Goal: Task Accomplishment & Management: Manage account settings

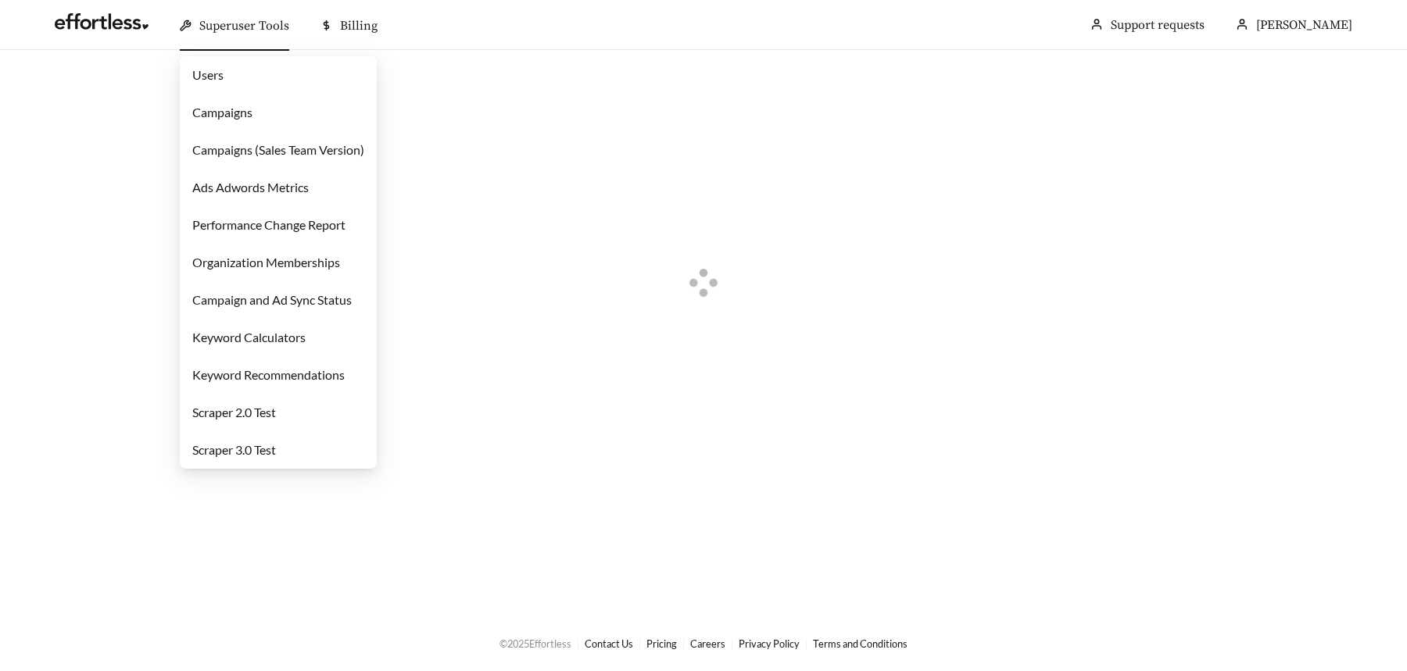
click at [243, 16] on div "Superuser Tools" at bounding box center [234, 26] width 109 height 50
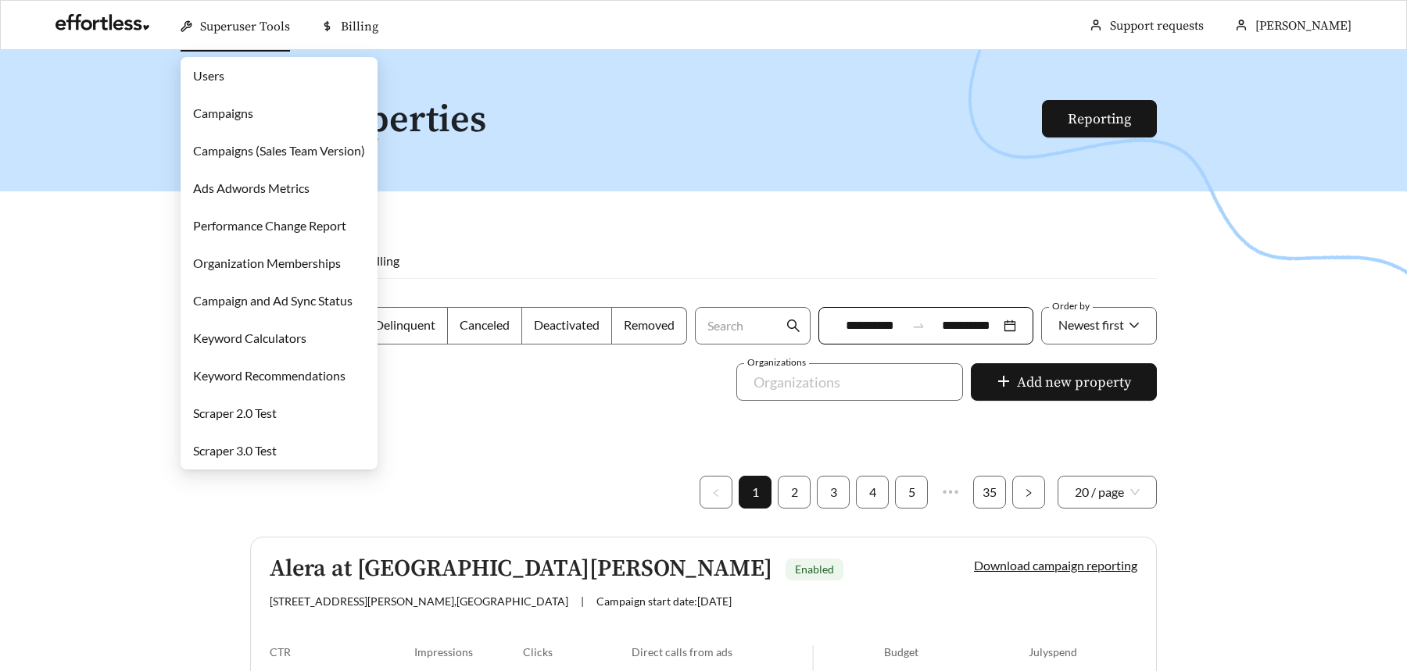
click at [253, 114] on link "Campaigns" at bounding box center [223, 113] width 60 height 15
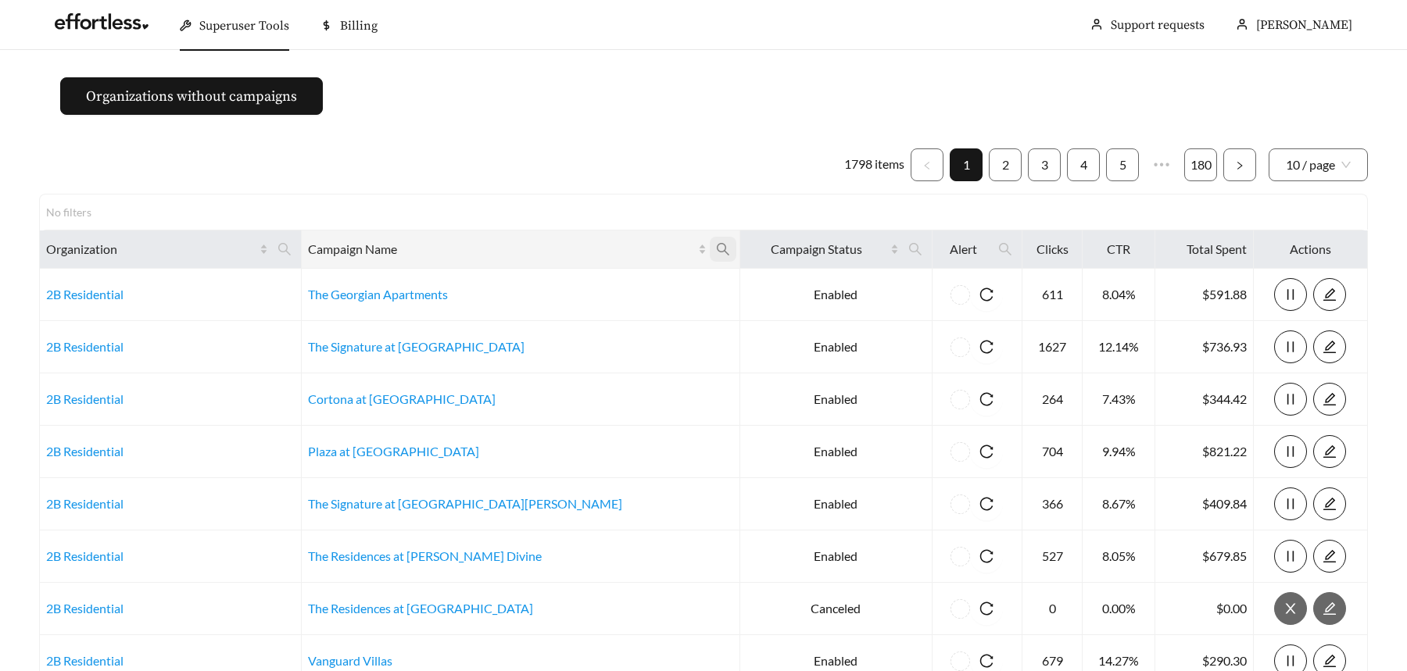
click at [717, 251] on icon "search" at bounding box center [723, 249] width 13 height 13
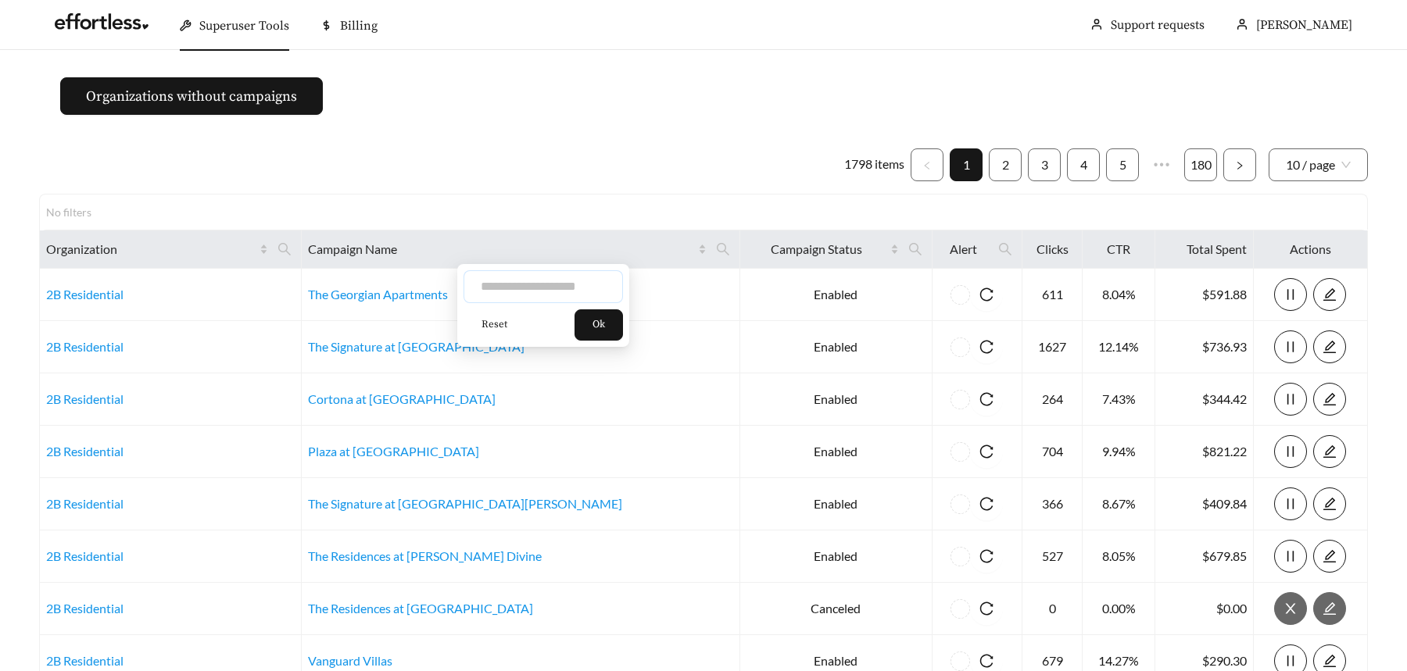
click at [529, 299] on input "text" at bounding box center [543, 286] width 159 height 33
type input "***"
click at [603, 330] on span "Ok" at bounding box center [598, 325] width 13 height 16
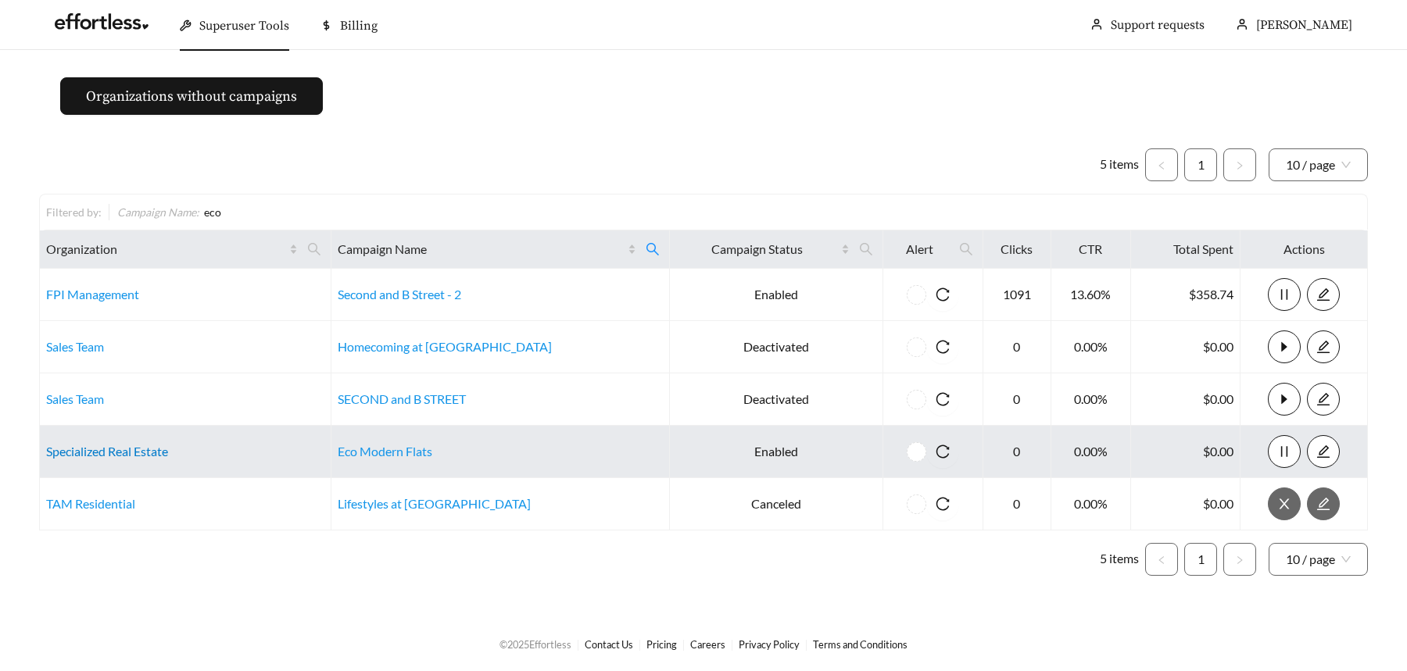
click at [138, 450] on link "Specialized Real Estate" at bounding box center [107, 451] width 122 height 15
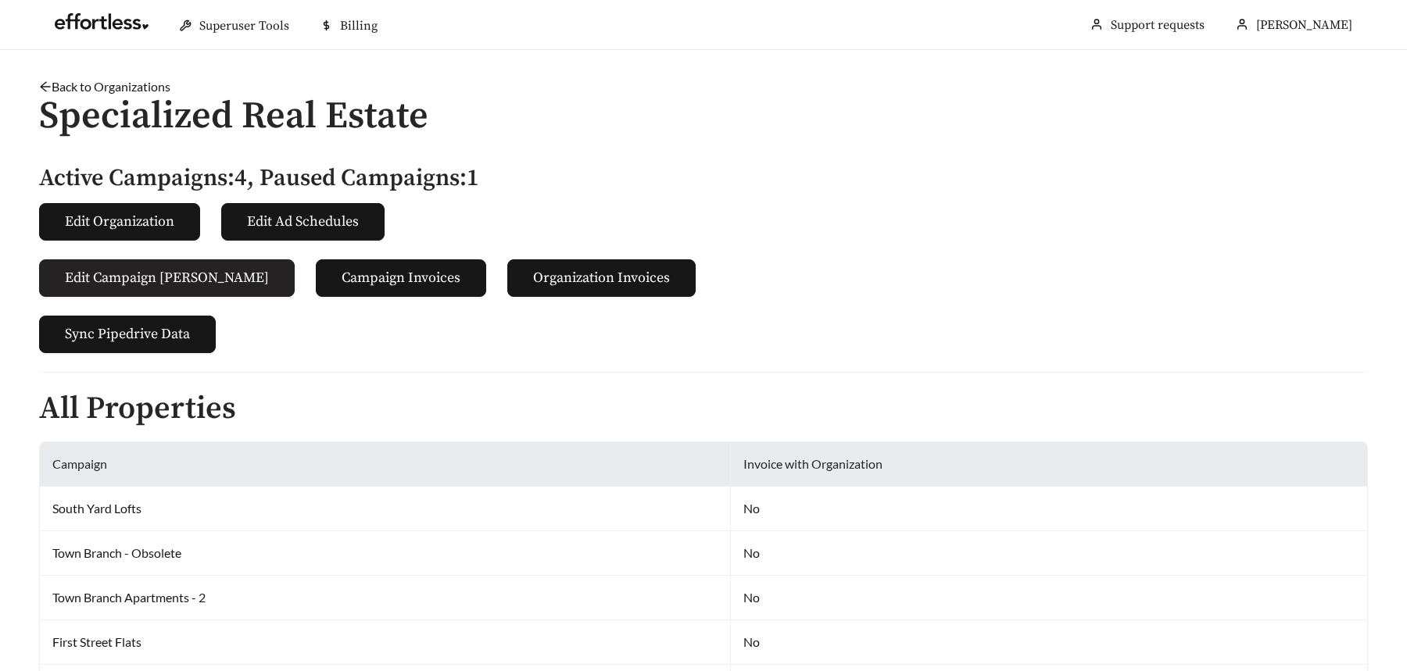
click at [187, 284] on span "Edit Campaign [PERSON_NAME]" at bounding box center [167, 277] width 204 height 21
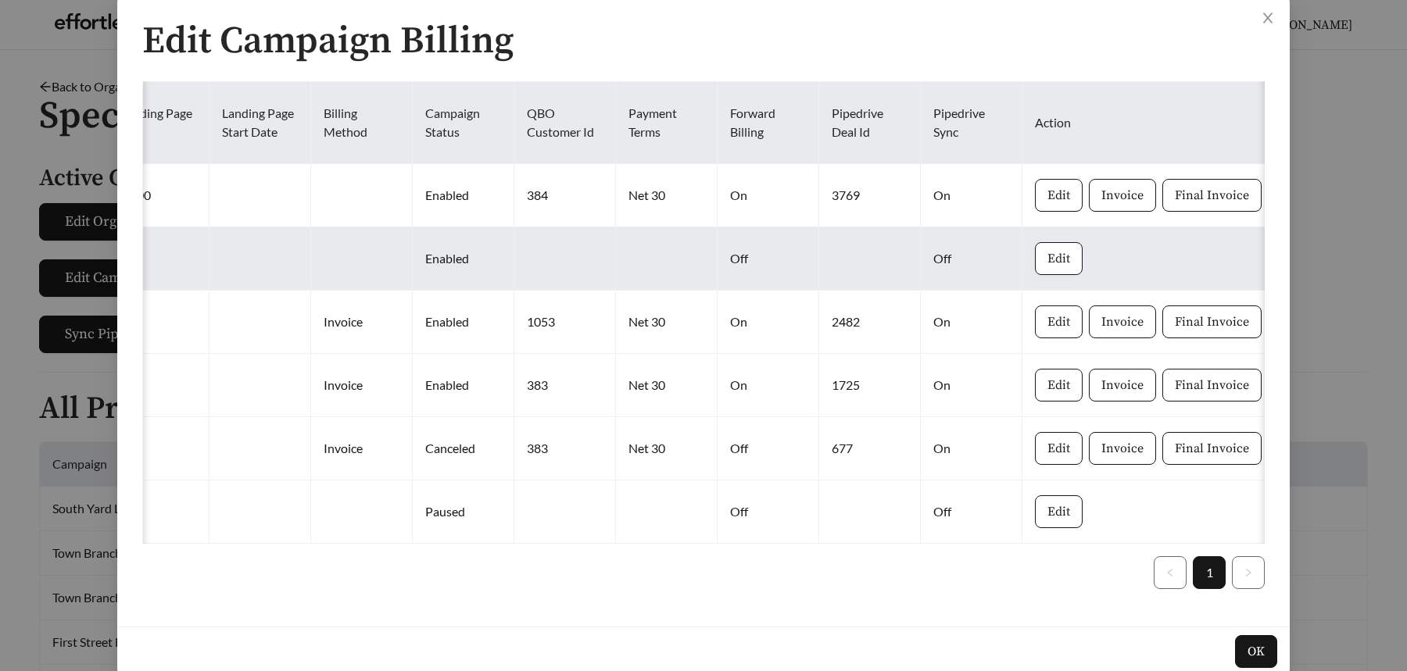
scroll to position [0, 1157]
click at [1054, 260] on span "Edit" at bounding box center [1054, 258] width 23 height 19
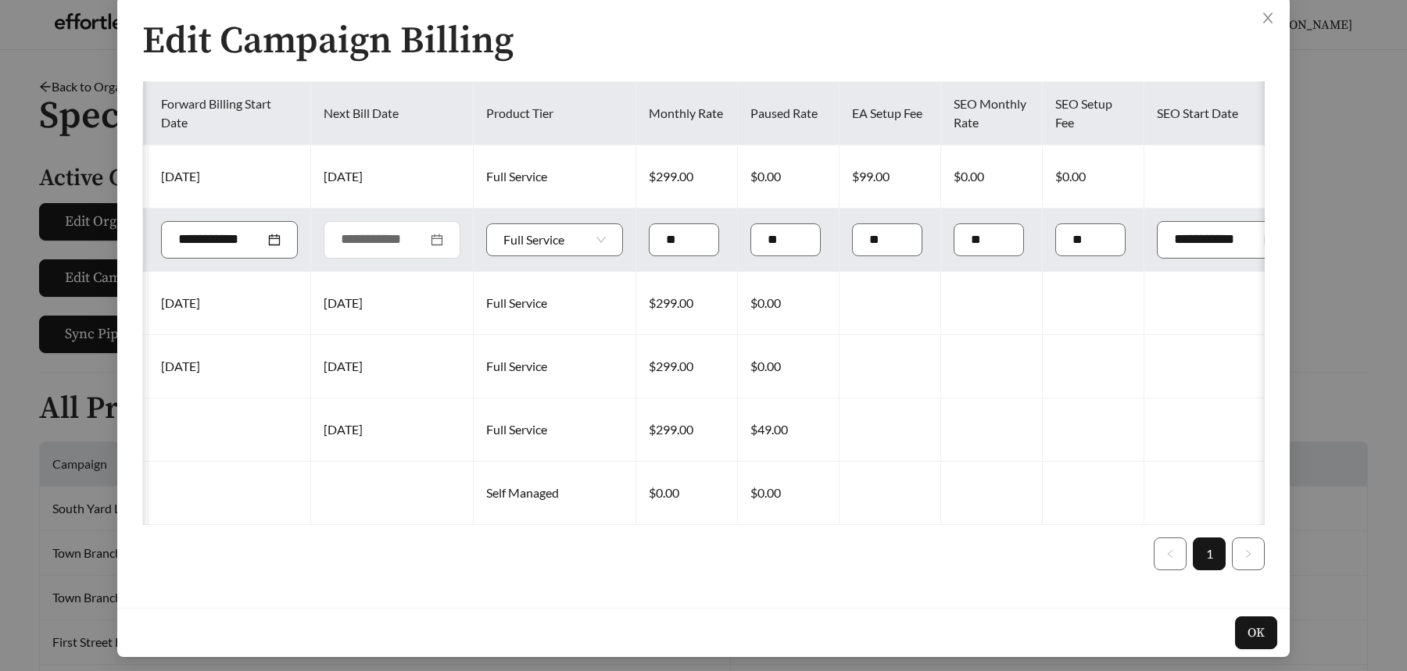
scroll to position [0, 0]
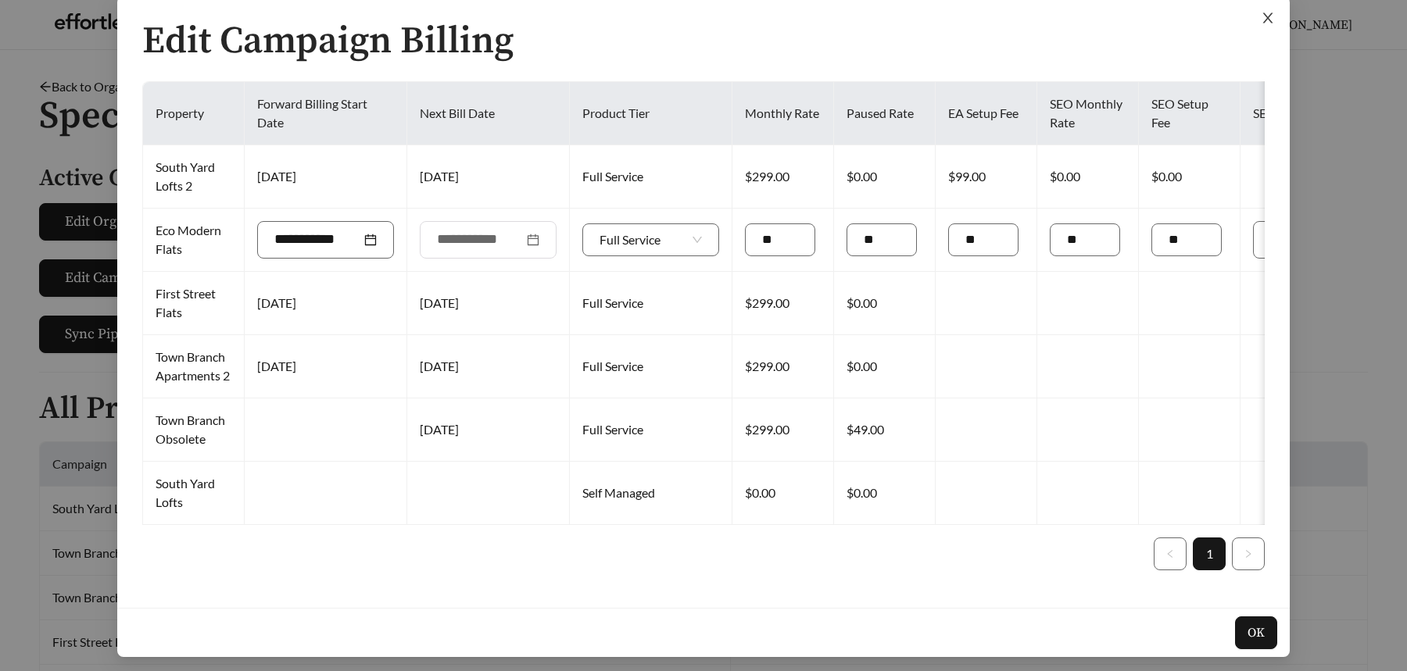
click at [1271, 19] on icon "close" at bounding box center [1268, 18] width 14 height 14
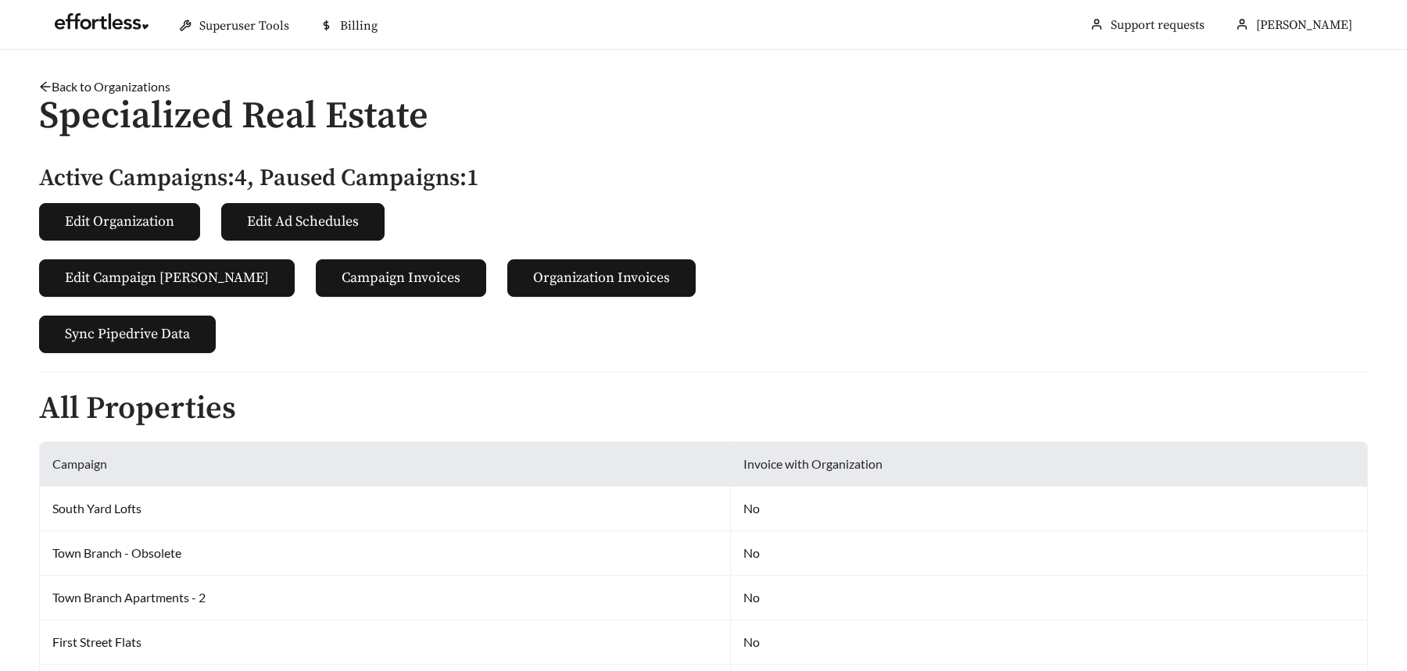
scroll to position [5, 0]
click at [150, 282] on span "Edit Campaign [PERSON_NAME]" at bounding box center [167, 277] width 204 height 21
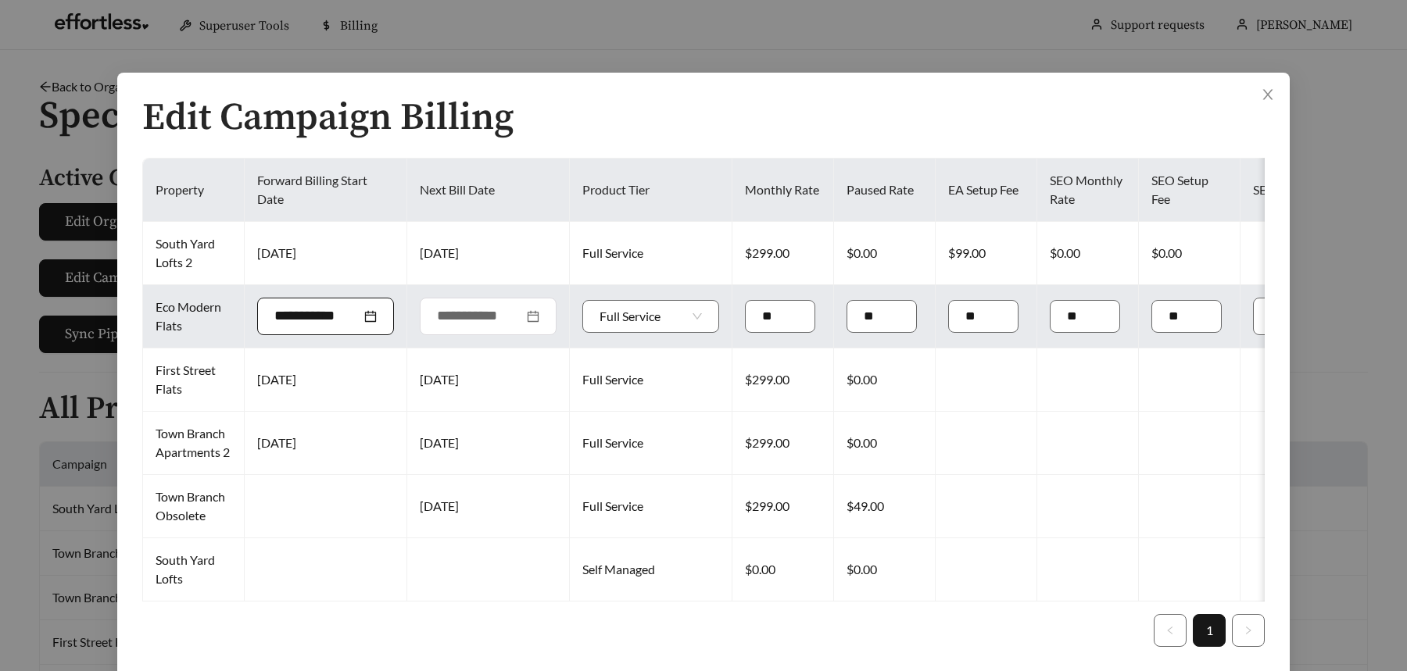
click at [372, 314] on div at bounding box center [325, 316] width 102 height 21
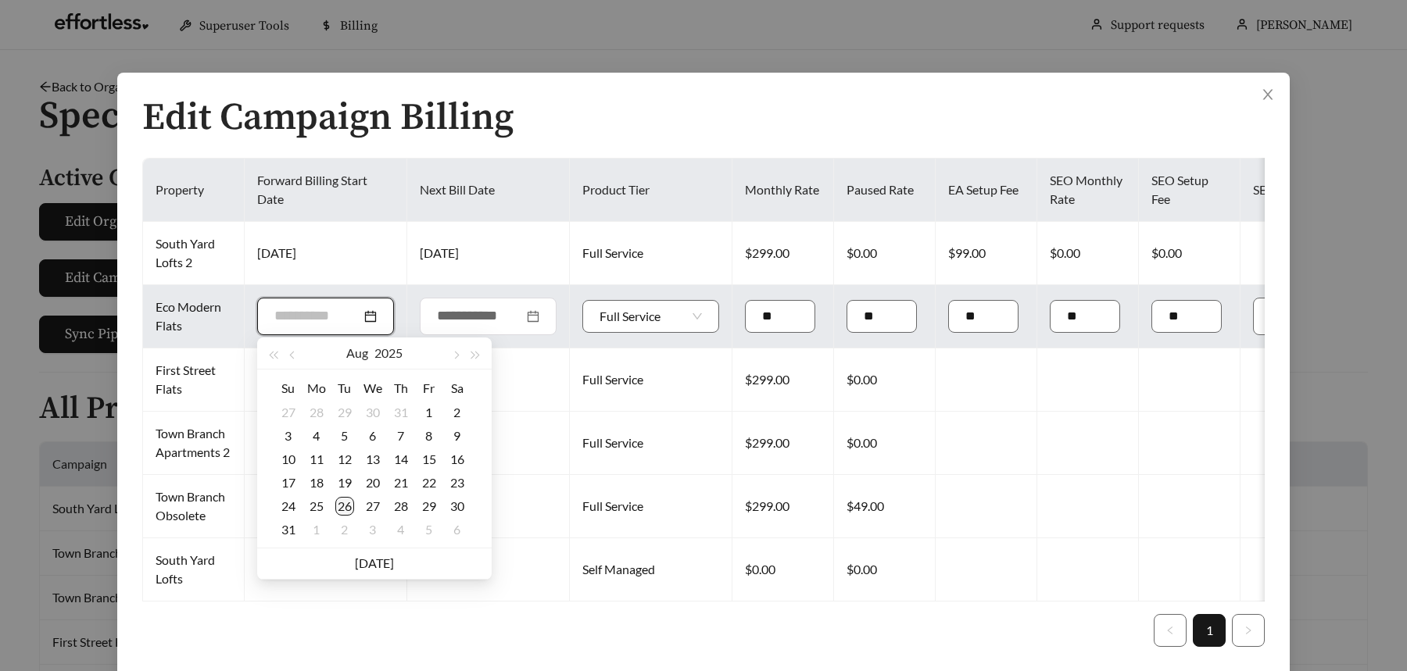
type input "**********"
click at [342, 506] on div "26" at bounding box center [344, 506] width 19 height 19
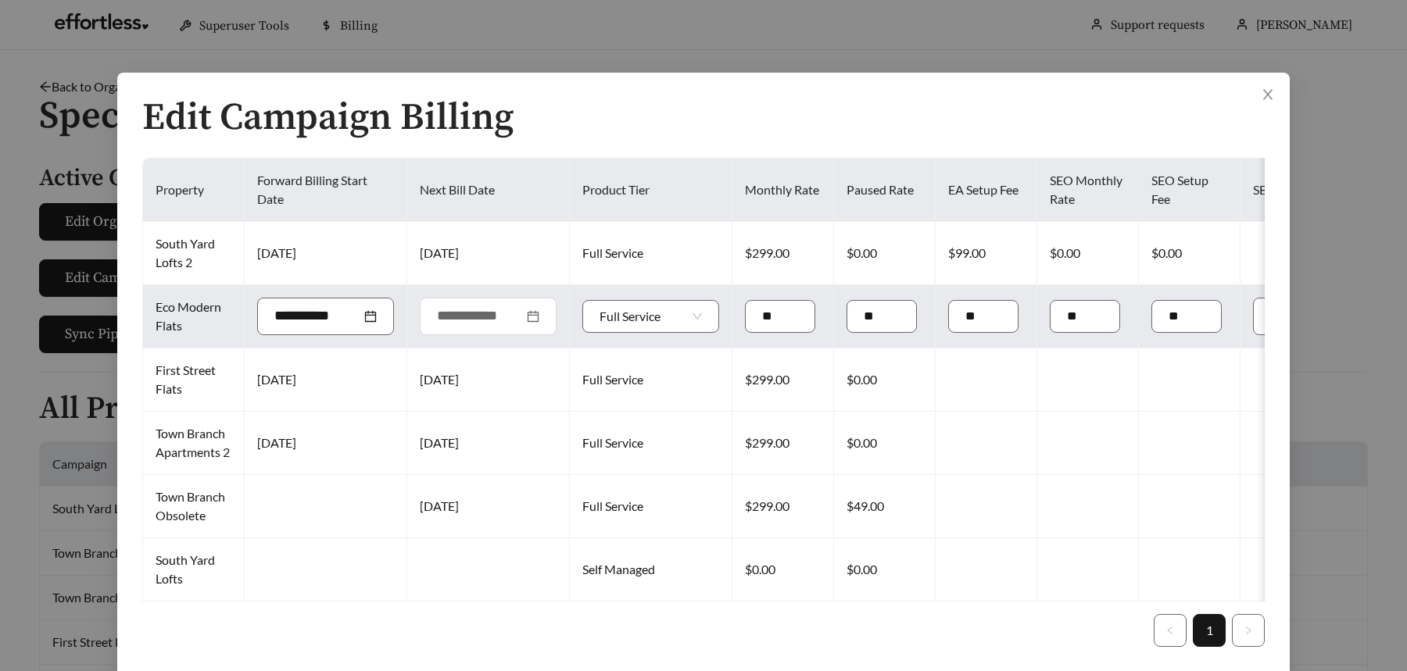
click at [534, 313] on div at bounding box center [488, 316] width 102 height 21
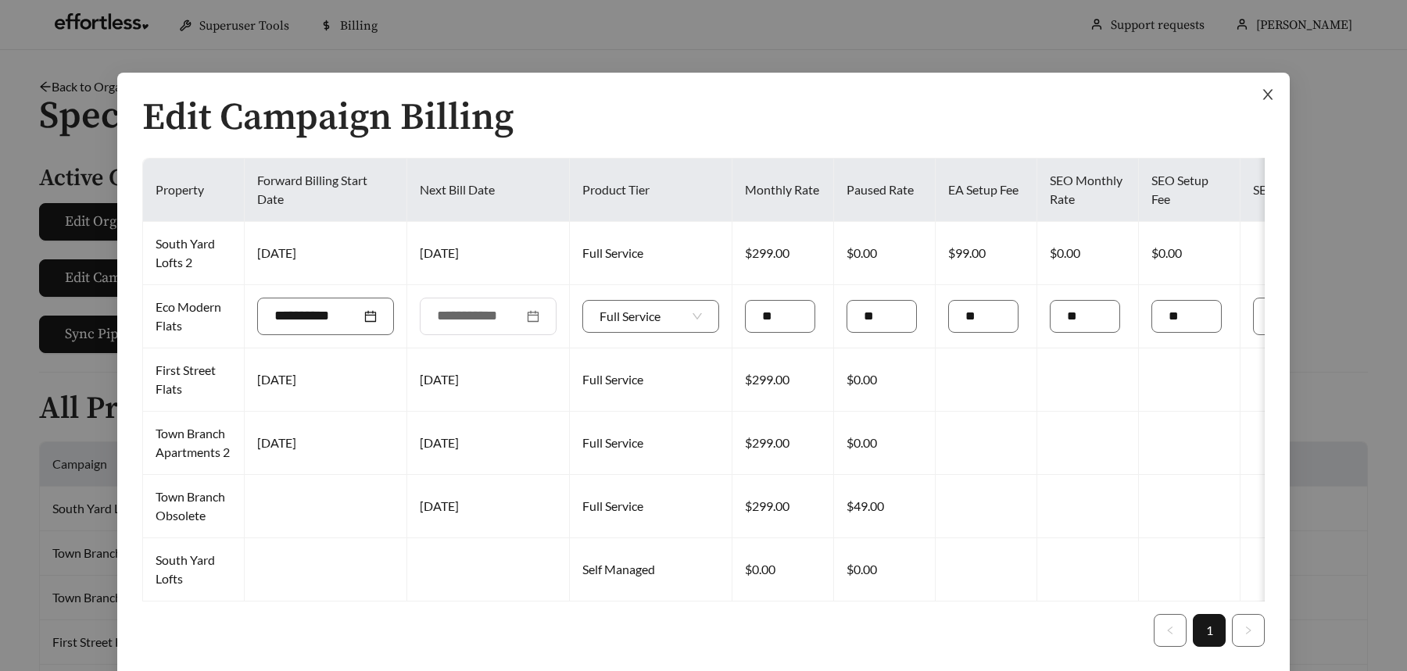
click at [1268, 93] on icon "close" at bounding box center [1268, 95] width 10 height 10
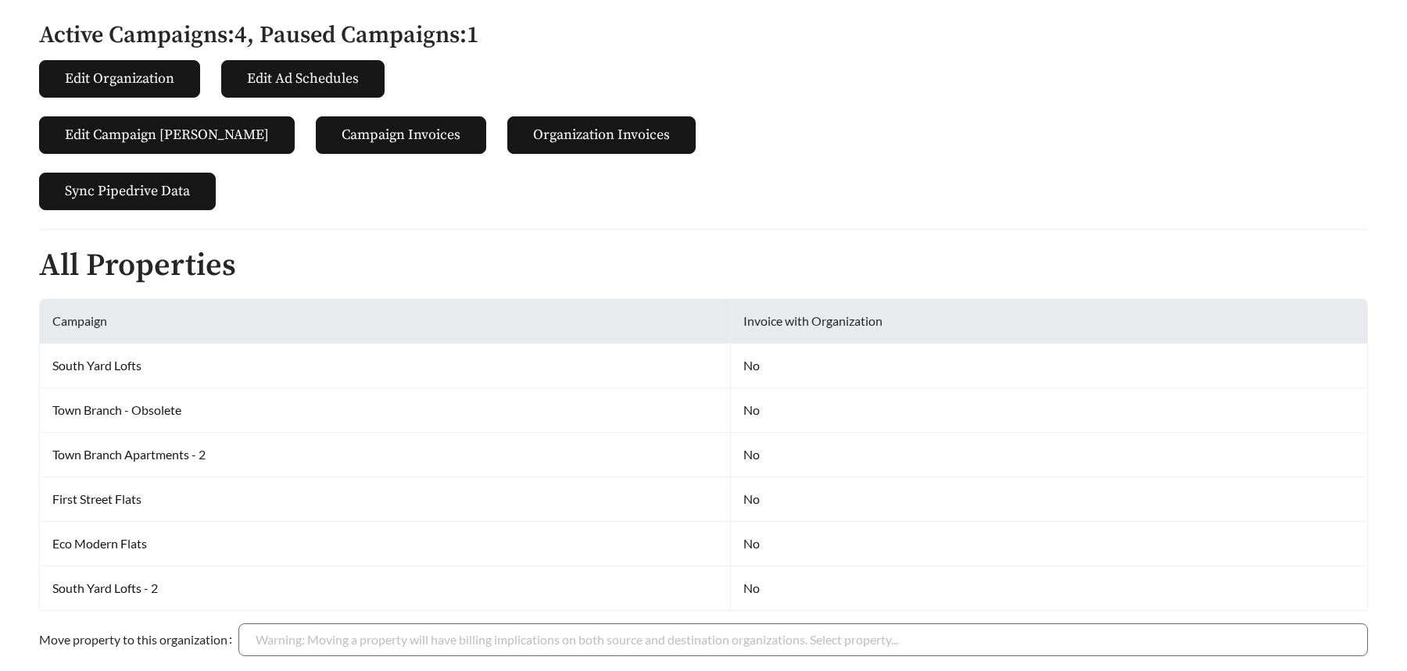
scroll to position [0, 0]
